Goal: Navigation & Orientation: Find specific page/section

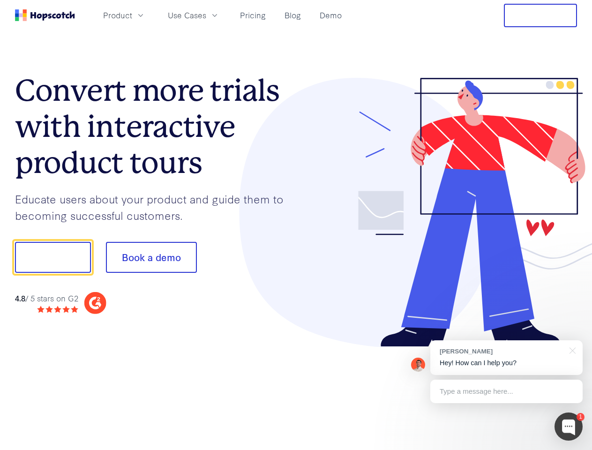
click at [296, 225] on div at bounding box center [436, 212] width 281 height 269
click at [132, 15] on span "Product" at bounding box center [117, 15] width 29 height 12
click at [206, 15] on span "Use Cases" at bounding box center [187, 15] width 38 height 12
click at [540, 15] on button "Free Trial" at bounding box center [540, 15] width 73 height 23
click at [52, 257] on button "Show me!" at bounding box center [53, 257] width 76 height 31
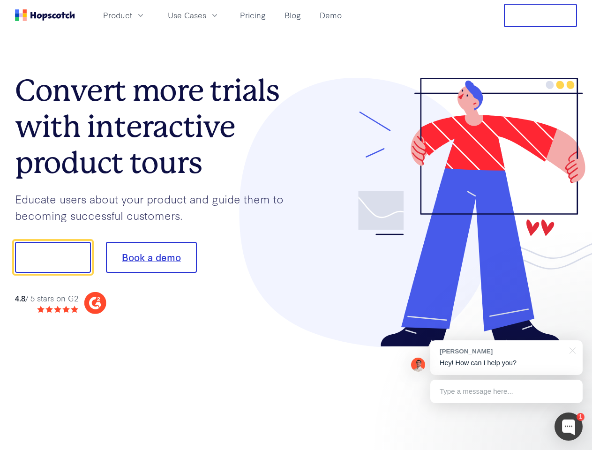
click at [151, 257] on button "Book a demo" at bounding box center [151, 257] width 91 height 31
click at [568, 426] on div at bounding box center [568, 426] width 28 height 28
click at [506, 357] on div "[PERSON_NAME] Hey! How can I help you?" at bounding box center [506, 357] width 152 height 35
click at [570, 349] on div at bounding box center [495, 318] width 176 height 187
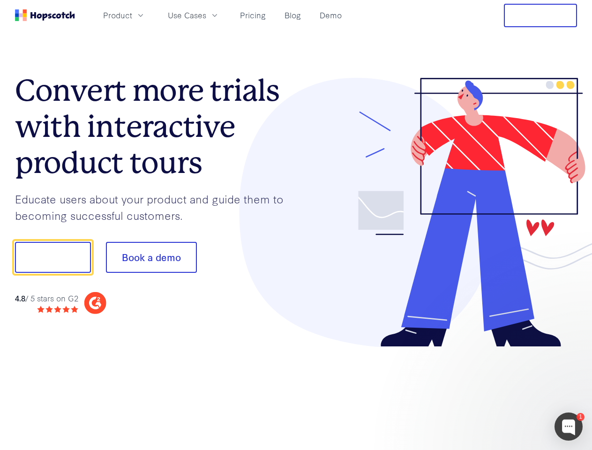
click at [506, 391] on div at bounding box center [495, 318] width 176 height 187
